Goal: Transaction & Acquisition: Subscribe to service/newsletter

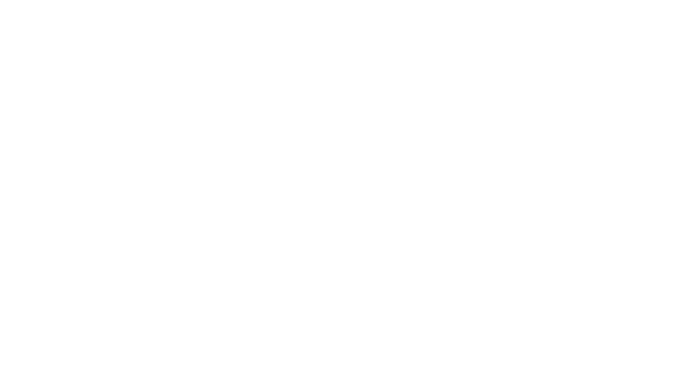
select select "*"
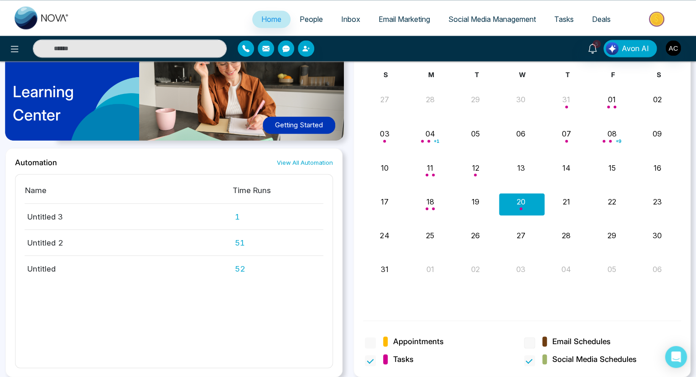
scroll to position [719, 0]
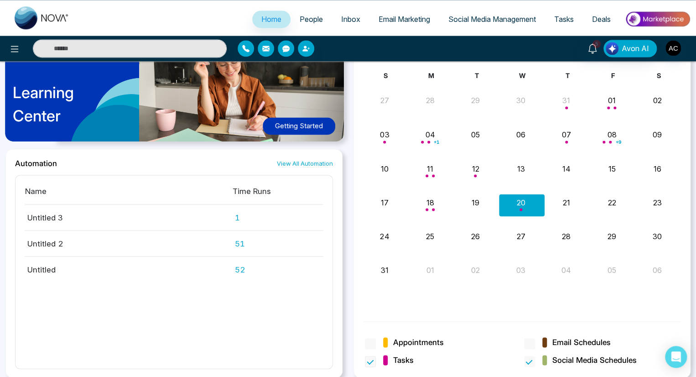
click at [392, 358] on span "Tasks" at bounding box center [398, 360] width 31 height 12
click at [583, 358] on span "Social Media Schedules" at bounding box center [594, 360] width 84 height 12
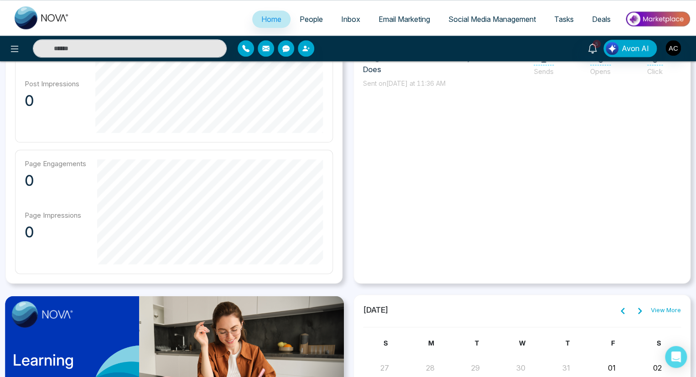
scroll to position [388, 0]
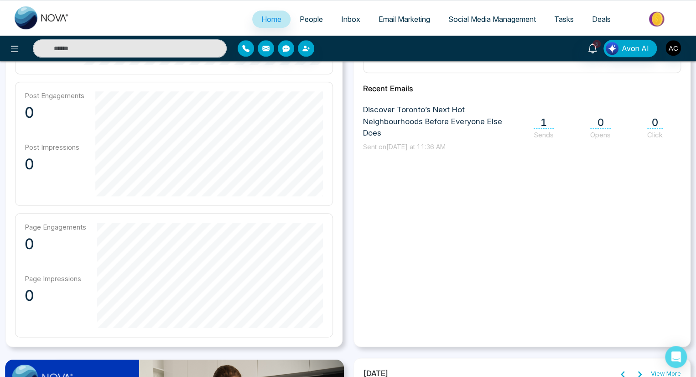
click at [666, 372] on link "View More" at bounding box center [666, 373] width 30 height 9
